Goal: Information Seeking & Learning: Learn about a topic

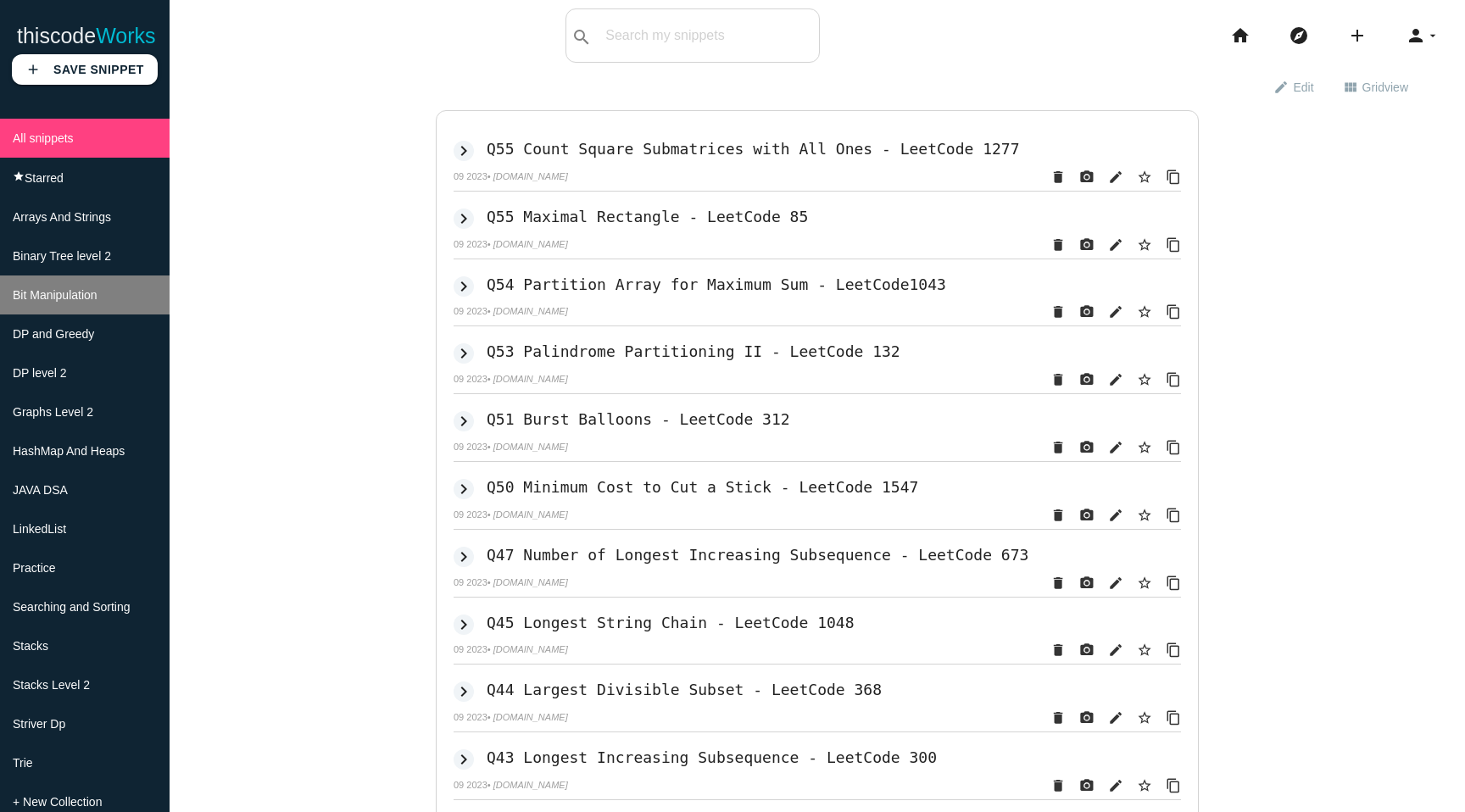
scroll to position [112, 0]
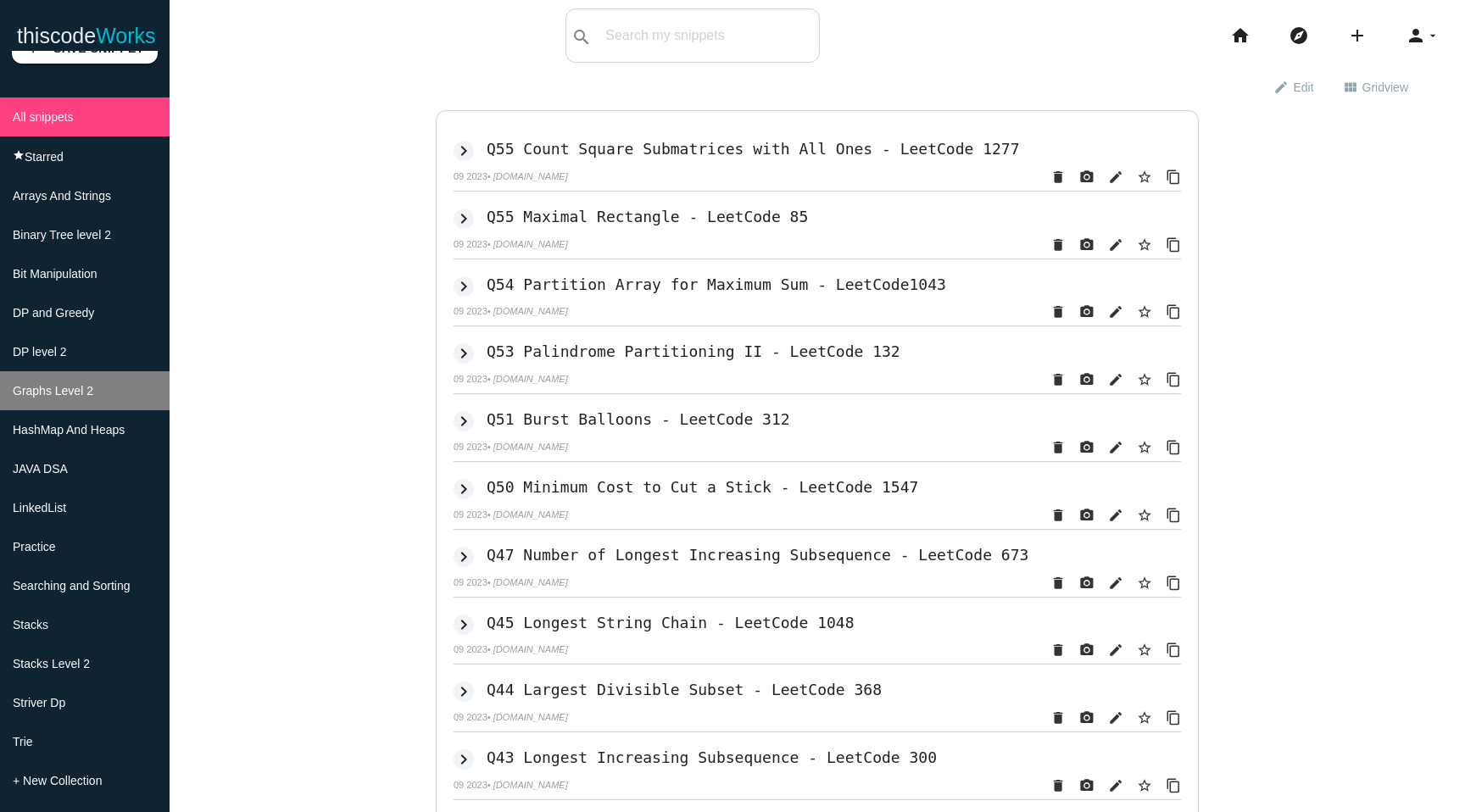
click at [85, 384] on span "Graphs Level 2" at bounding box center [53, 390] width 81 height 13
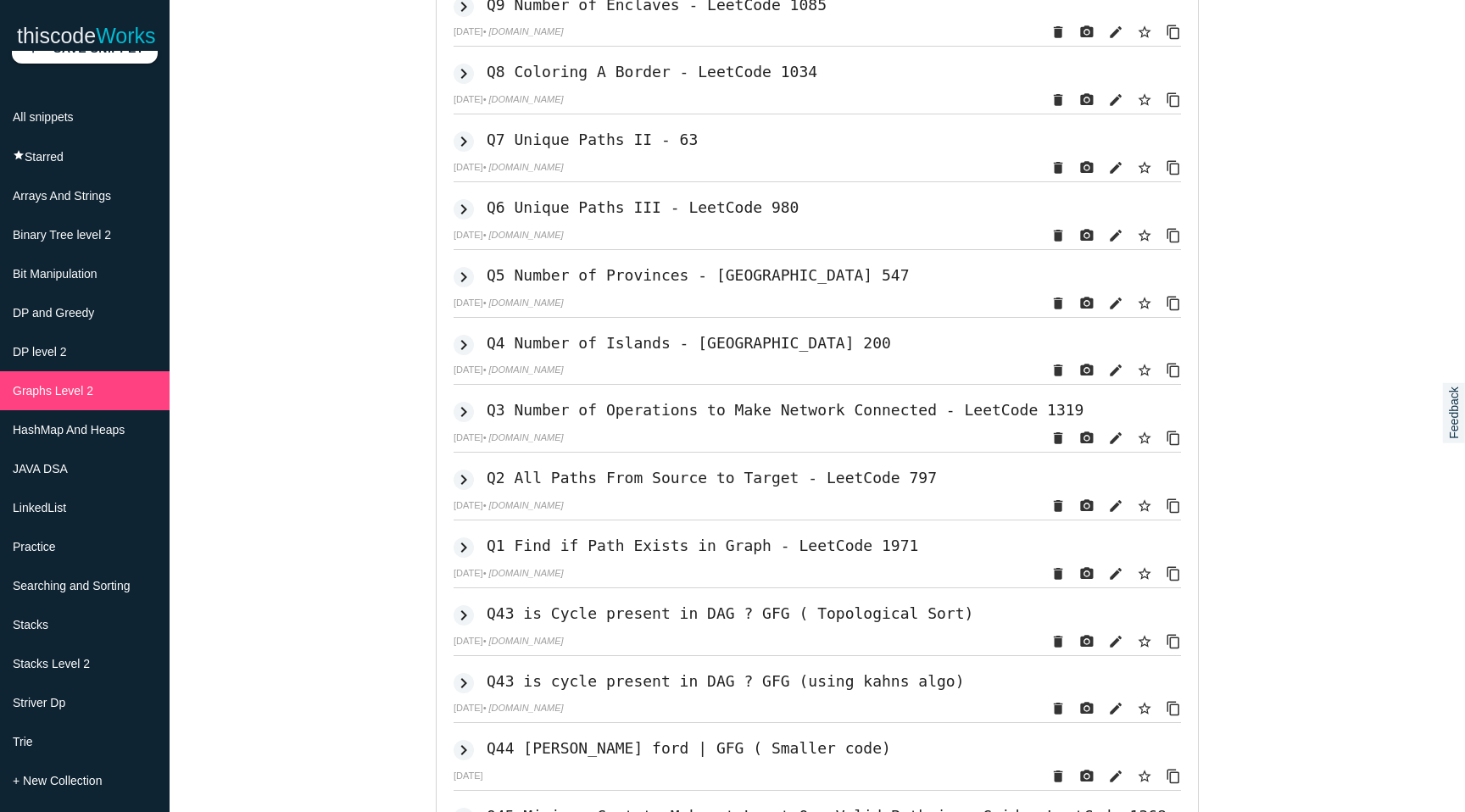
scroll to position [2766, 0]
click at [465, 556] on icon "keyboard_arrow_right" at bounding box center [463, 545] width 20 height 20
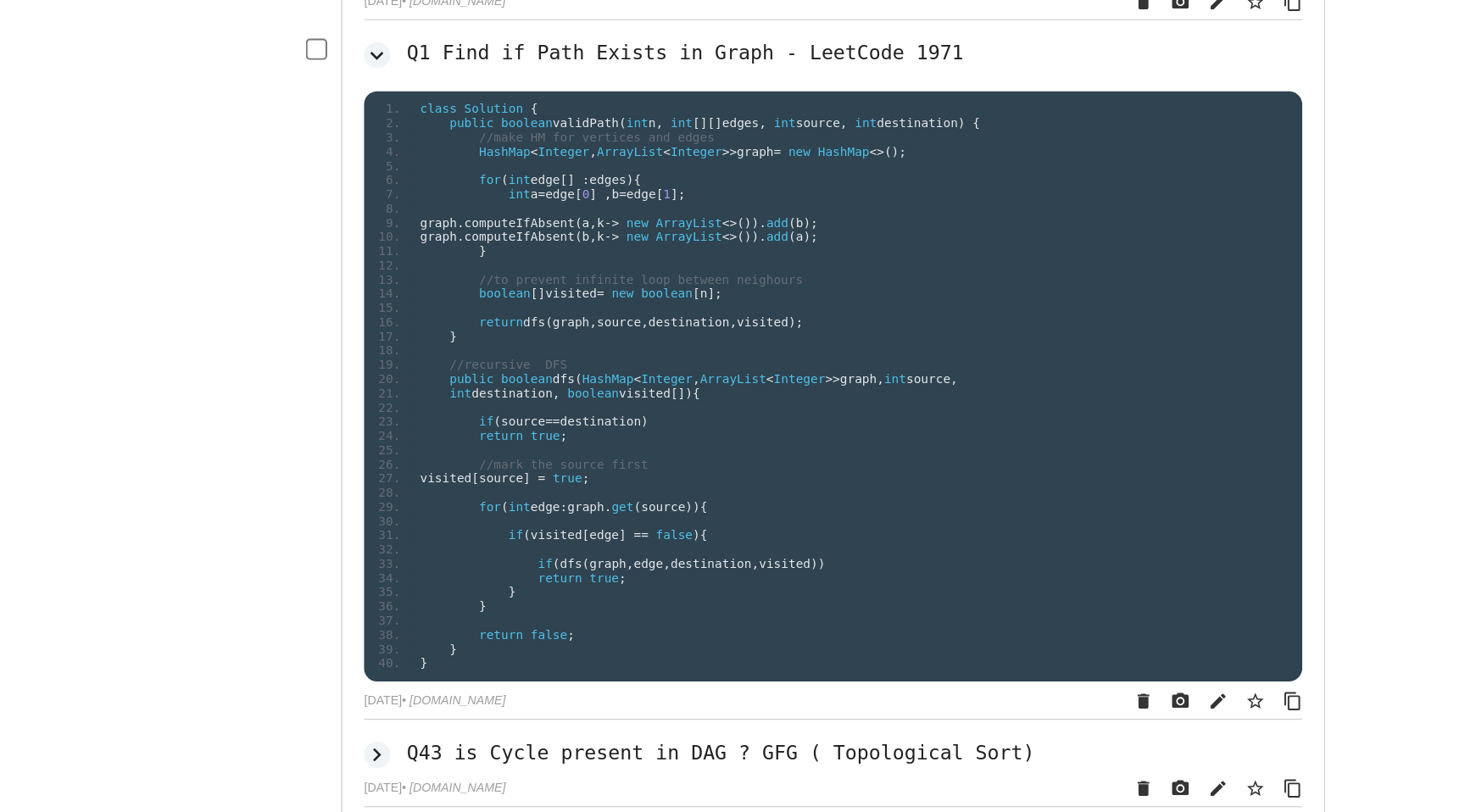
scroll to position [3119, 0]
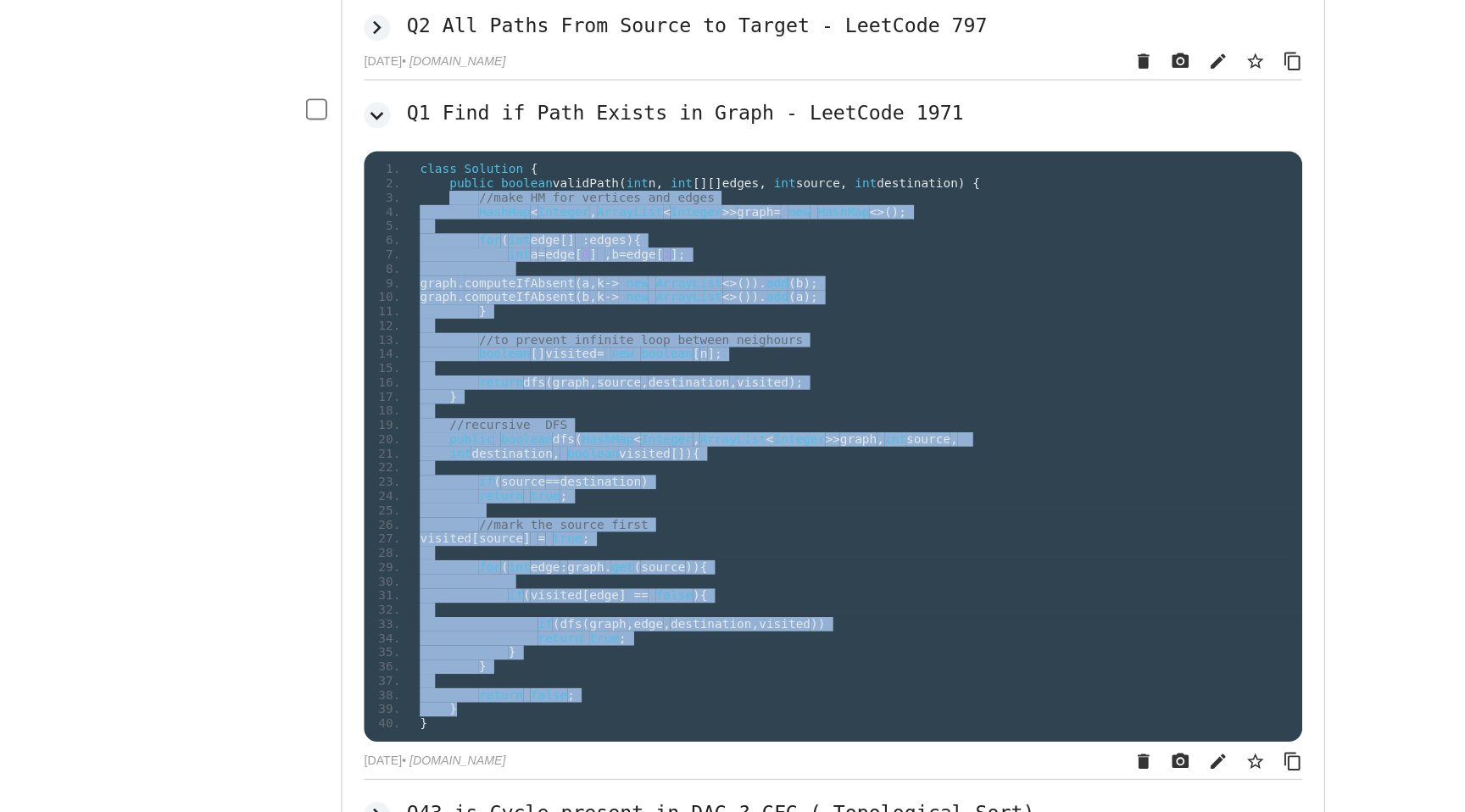
drag, startPoint x: 530, startPoint y: 674, endPoint x: 517, endPoint y: 275, distance: 399.2
click at [517, 275] on ol "class Solution { public boolean validPath ( int n , int [][] edges , int source…" at bounding box center [817, 449] width 727 height 440
click at [563, 548] on span "(" at bounding box center [562, 543] width 6 height 11
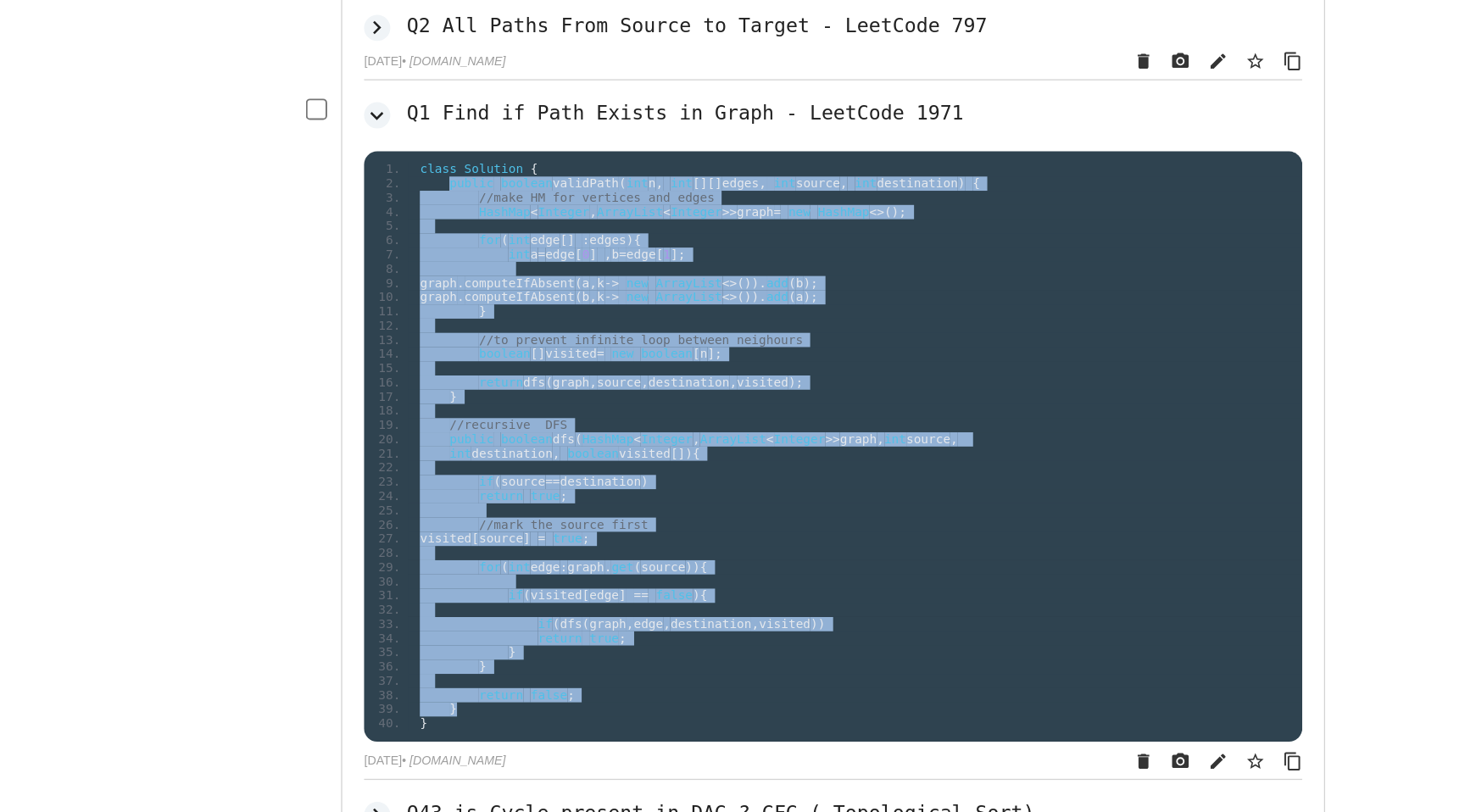
drag, startPoint x: 533, startPoint y: 670, endPoint x: 521, endPoint y: 267, distance: 403.2
click at [521, 267] on ol "class Solution { public boolean validPath ( int n , int [][] edges , int source…" at bounding box center [817, 449] width 727 height 440
copy ol "loremi dolorsi ametcOnse ( adi e , sed [][] doeiu , tem incidi , utl etdolorema…"
click at [1061, 338] on li "graph . computeIfAbsent ( b , k -> new ArrayList <>()). add ( a );" at bounding box center [834, 333] width 693 height 11
